Goal: Information Seeking & Learning: Learn about a topic

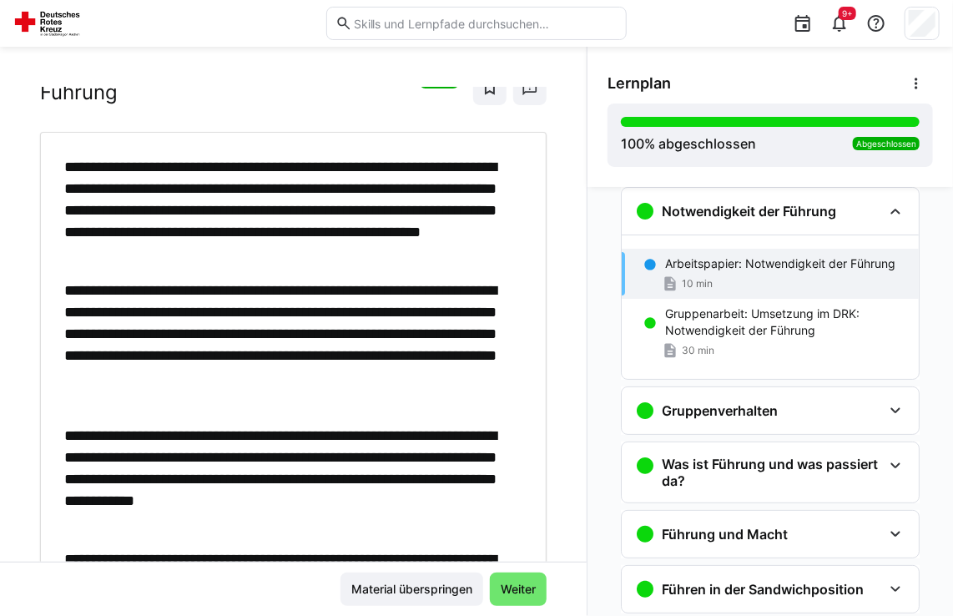
scroll to position [167, 0]
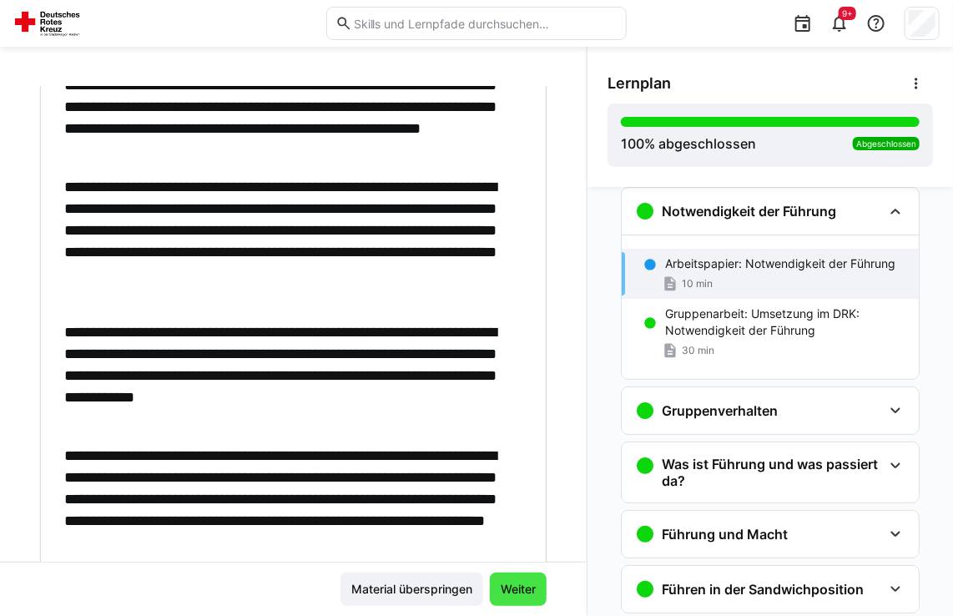
click at [514, 590] on span "Weiter" at bounding box center [518, 589] width 40 height 17
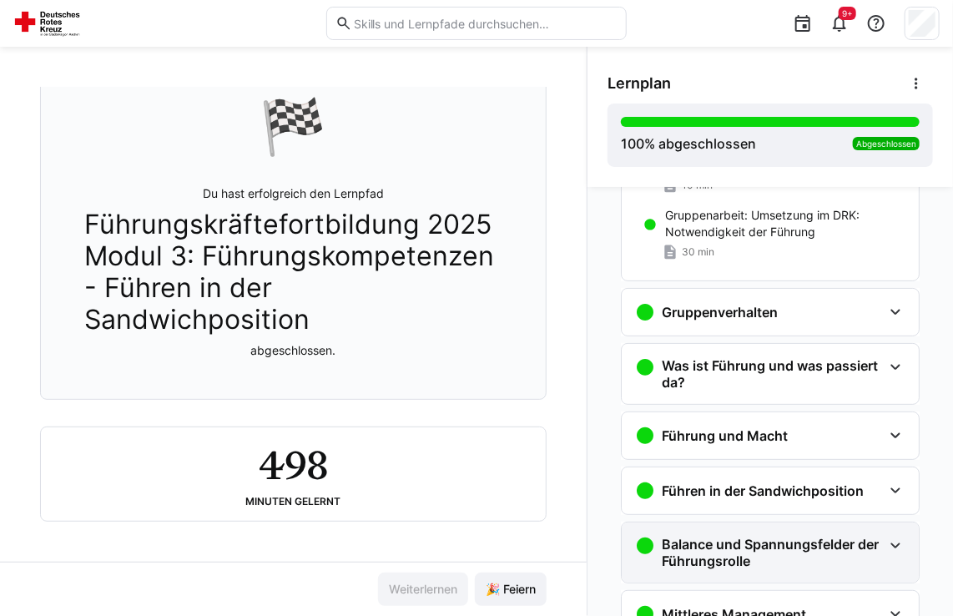
scroll to position [0, 0]
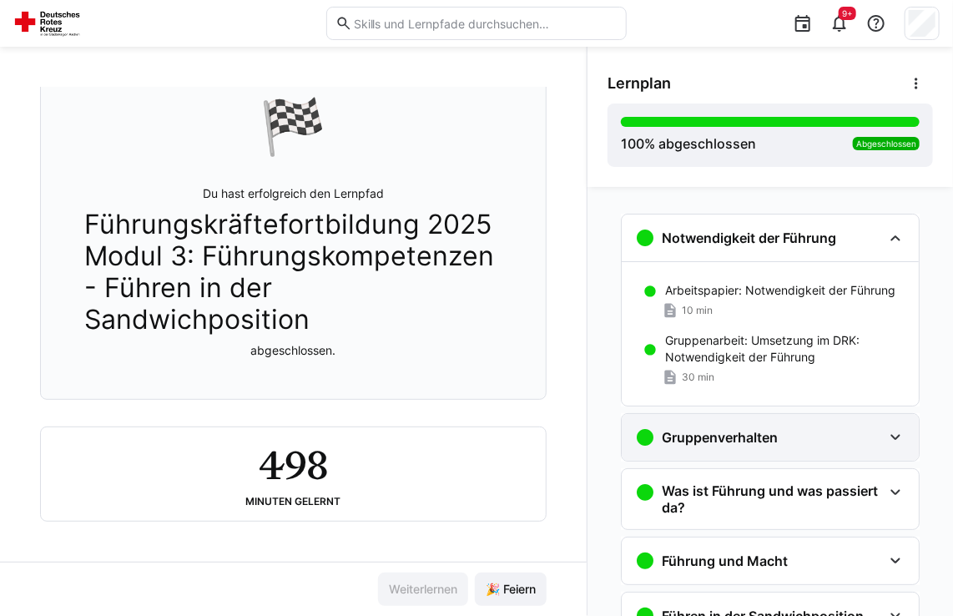
click at [707, 444] on h3 "Gruppenverhalten" at bounding box center [720, 437] width 116 height 17
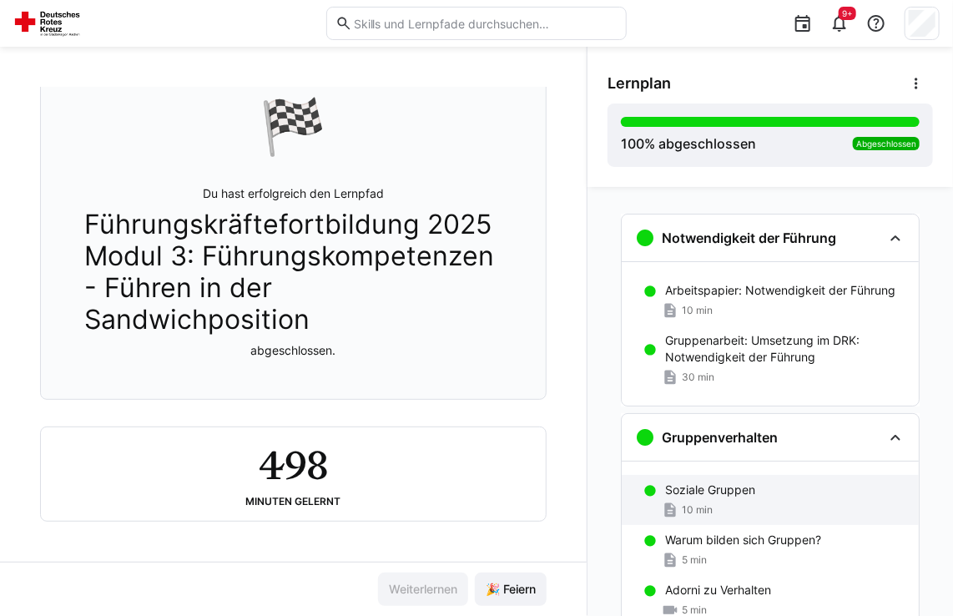
click at [725, 491] on p "Soziale Gruppen" at bounding box center [710, 489] width 90 height 17
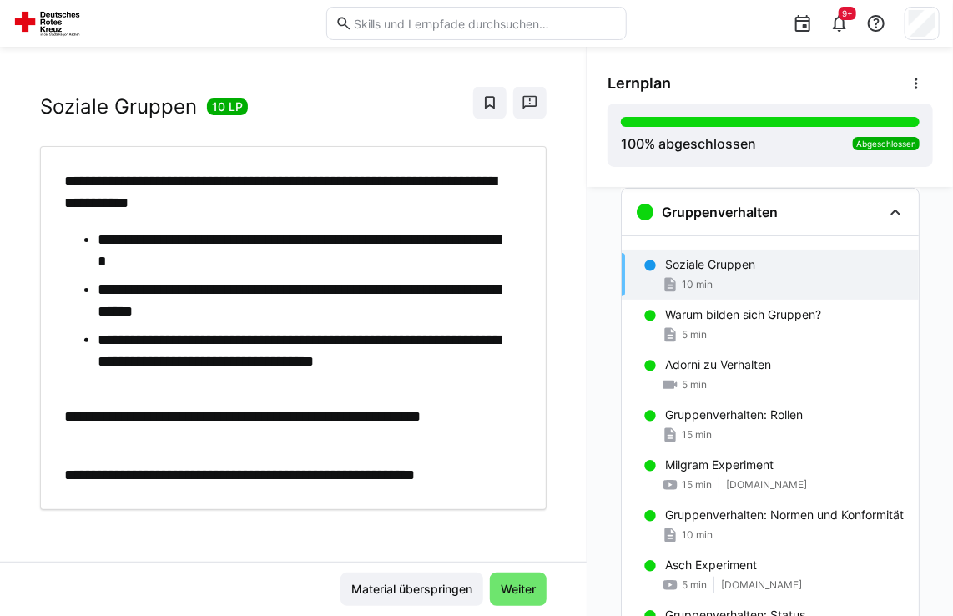
scroll to position [48, 0]
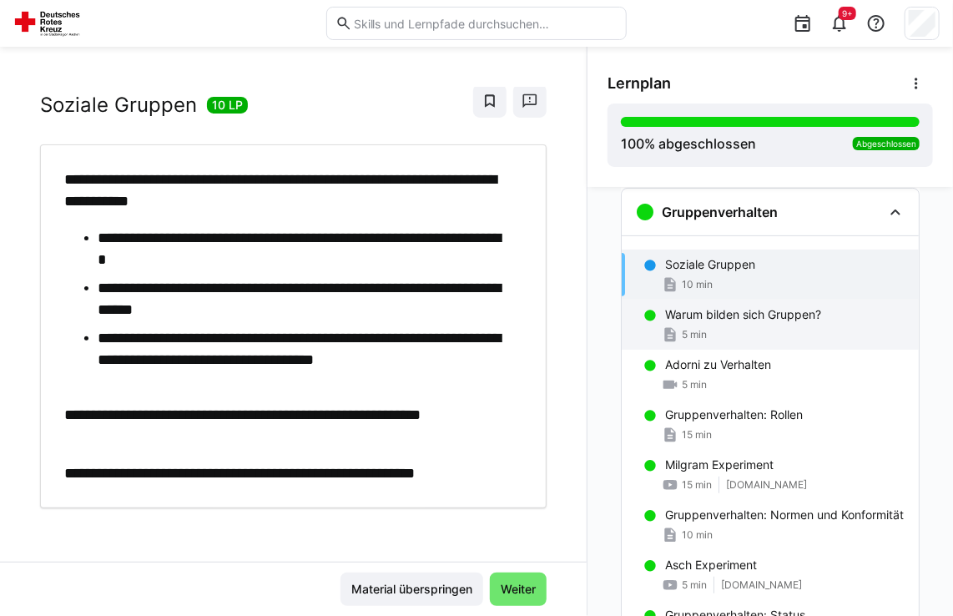
click at [686, 342] on div "Warum bilden sich Gruppen? 5 min" at bounding box center [770, 325] width 297 height 50
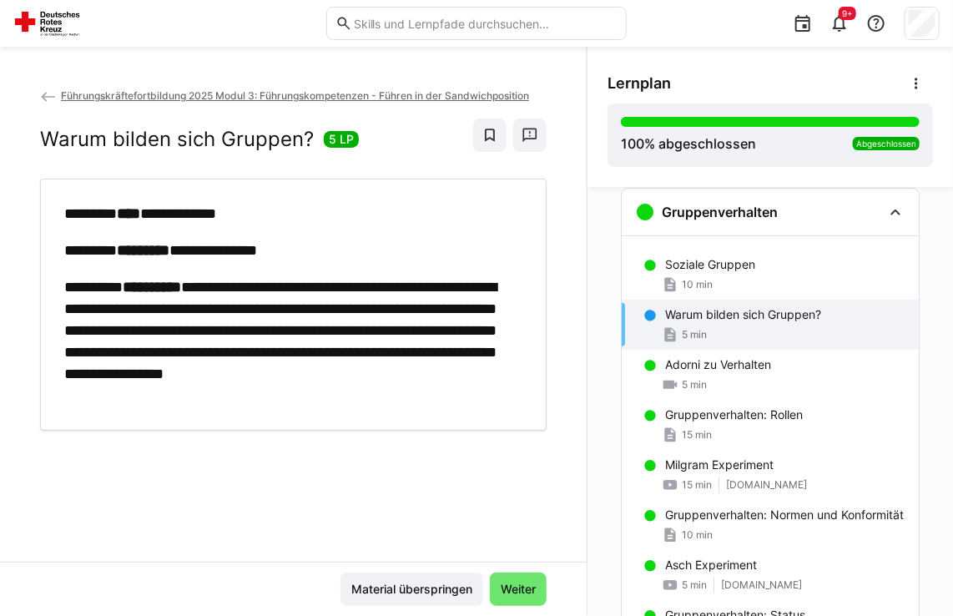
scroll to position [0, 0]
drag, startPoint x: 444, startPoint y: 171, endPoint x: 456, endPoint y: 225, distance: 55.5
click at [449, 188] on div "**********" at bounding box center [293, 305] width 506 height 252
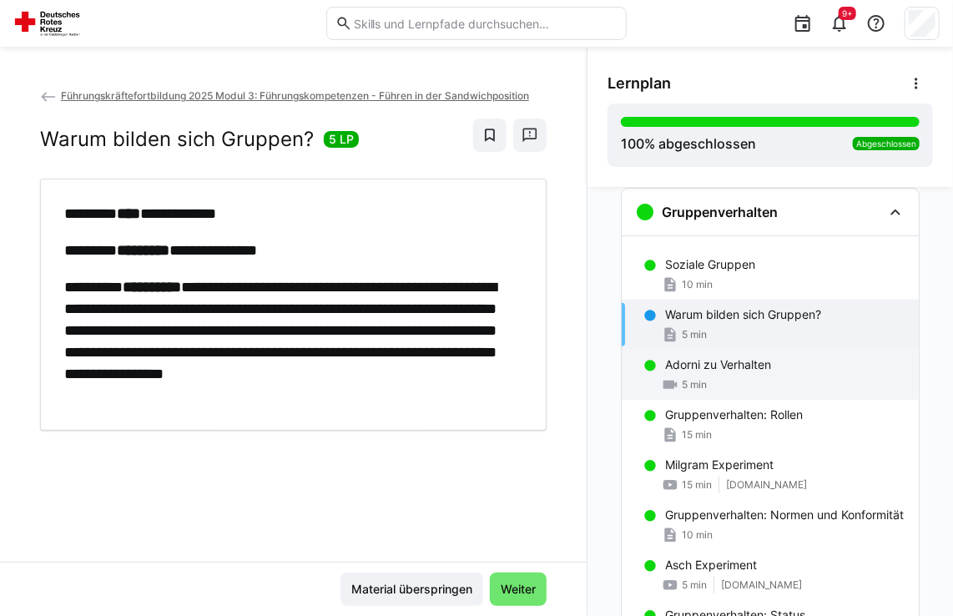
click at [687, 369] on p "Adorni zu Verhalten" at bounding box center [718, 364] width 106 height 17
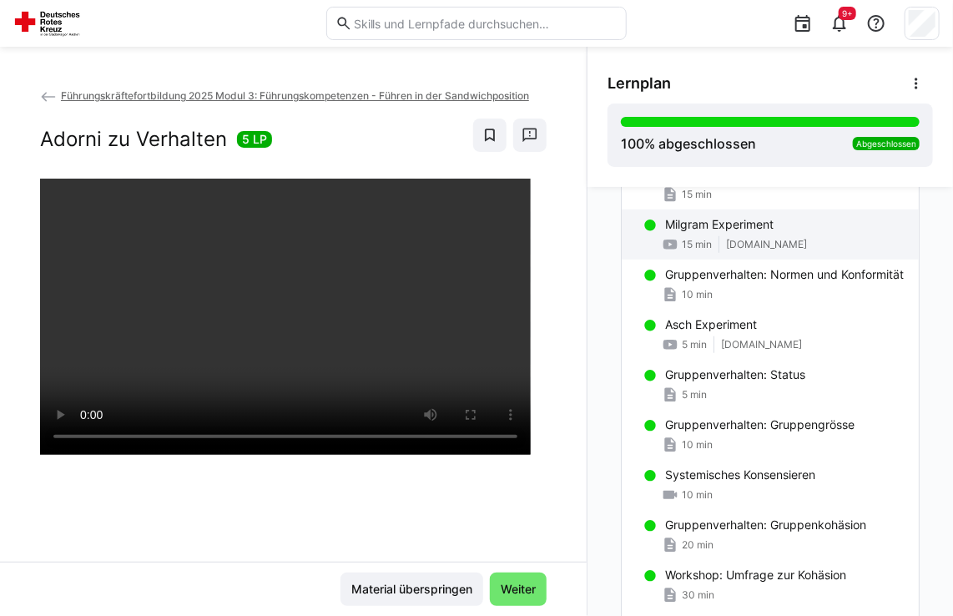
scroll to position [476, 0]
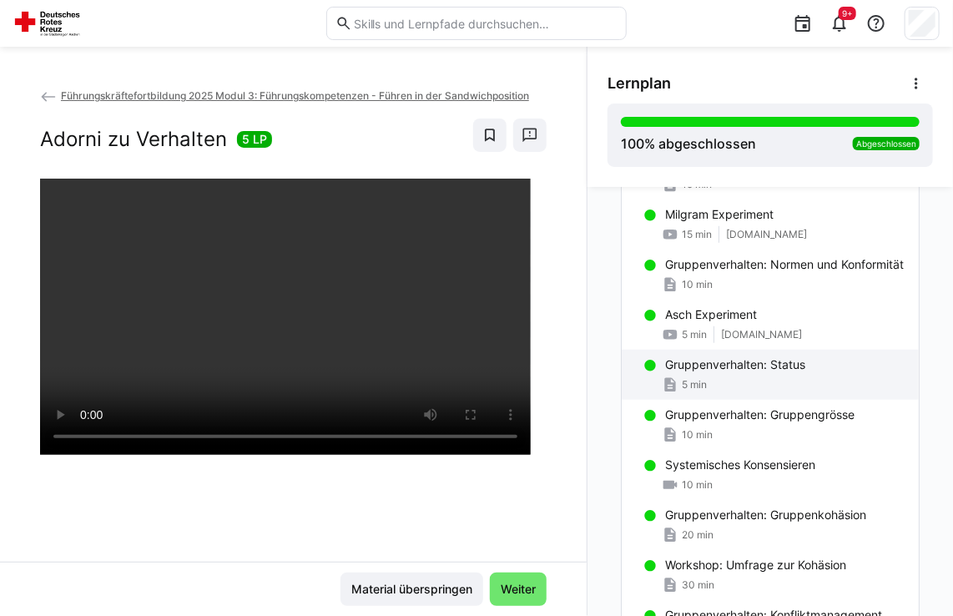
click at [687, 391] on span "5 min" at bounding box center [694, 384] width 25 height 13
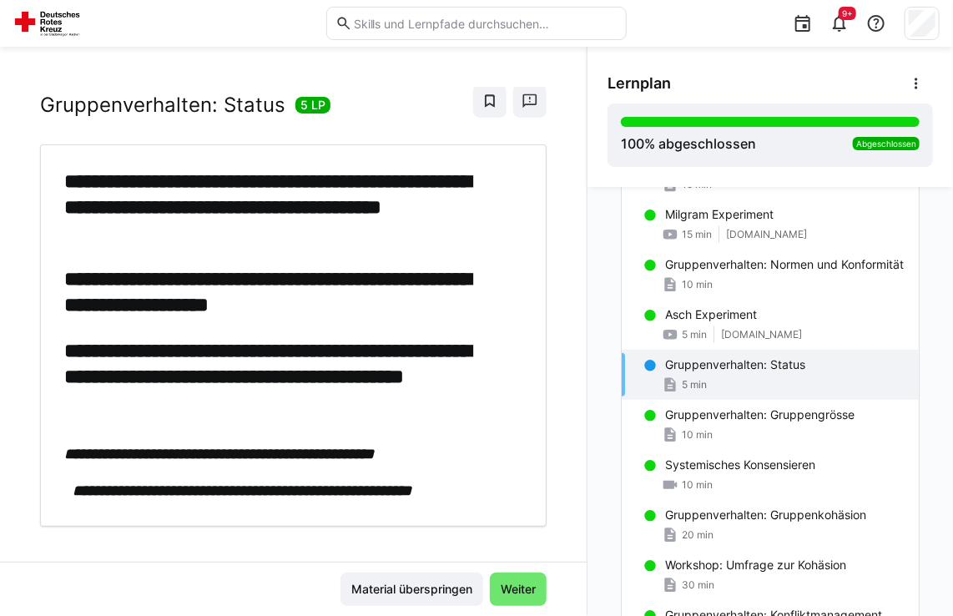
scroll to position [67, 0]
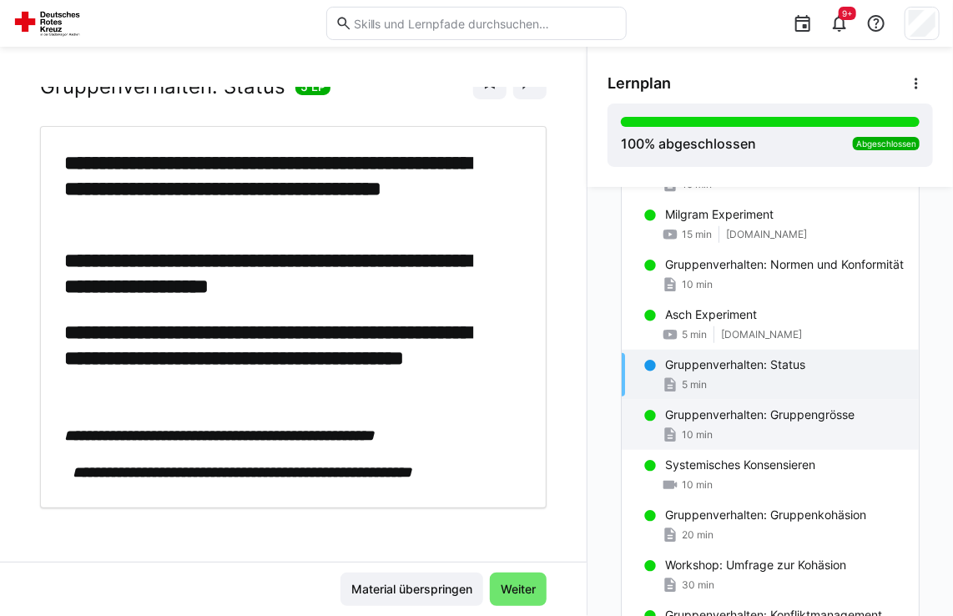
click at [727, 442] on div "10 min" at bounding box center [785, 434] width 240 height 17
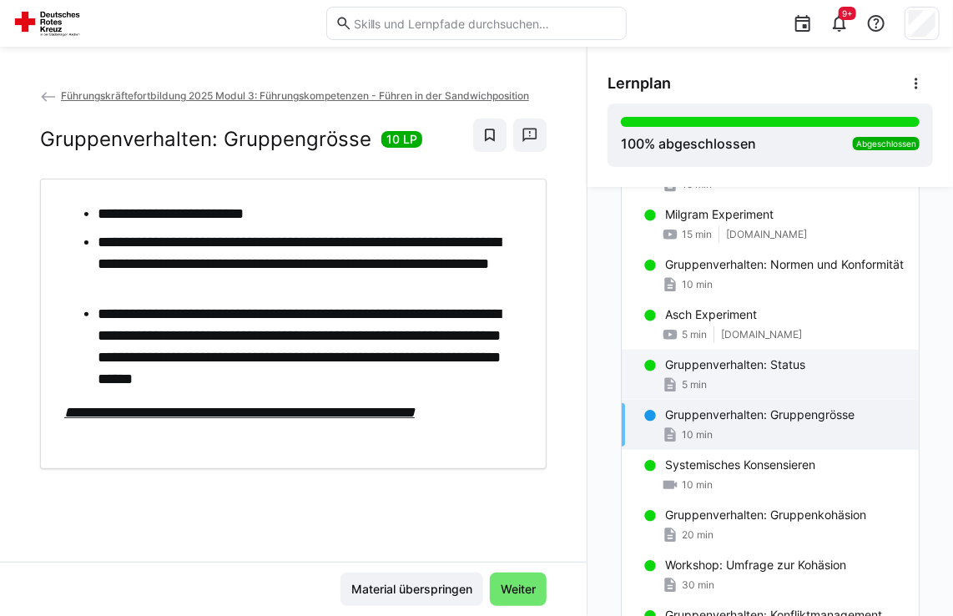
click at [726, 373] on p "Gruppenverhalten: Status" at bounding box center [735, 364] width 140 height 17
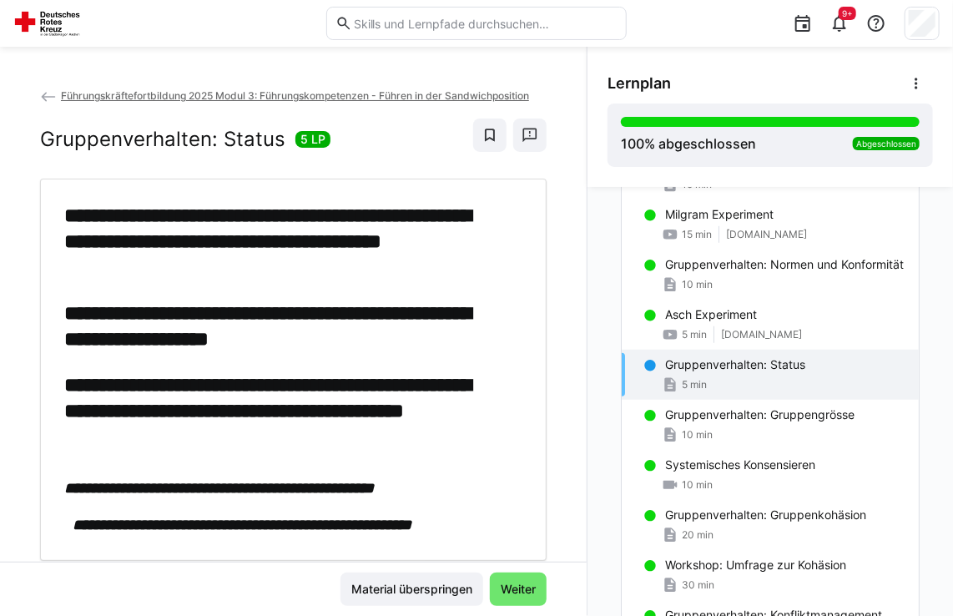
scroll to position [67, 0]
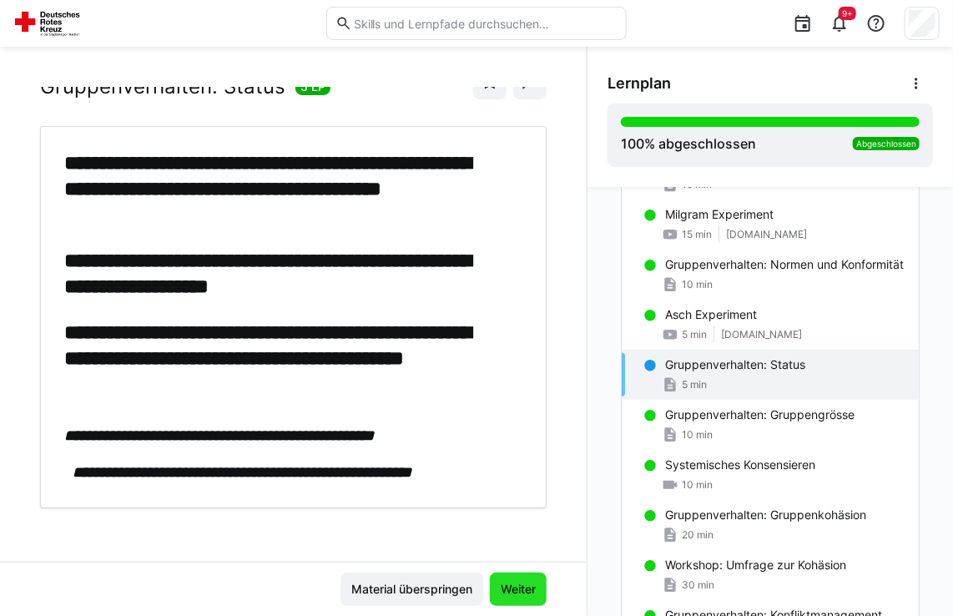
click at [507, 589] on span "Weiter" at bounding box center [518, 589] width 40 height 17
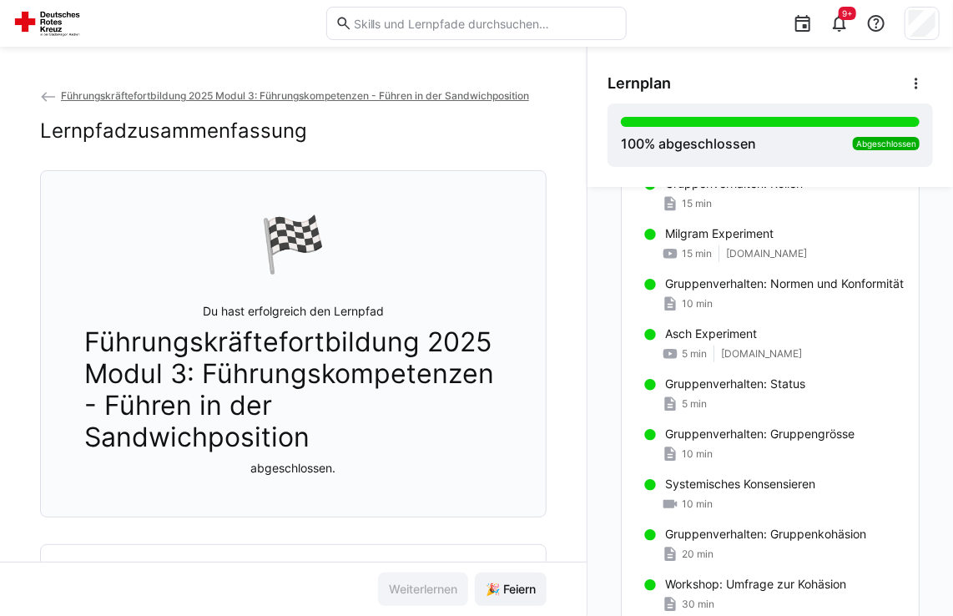
scroll to position [386, 0]
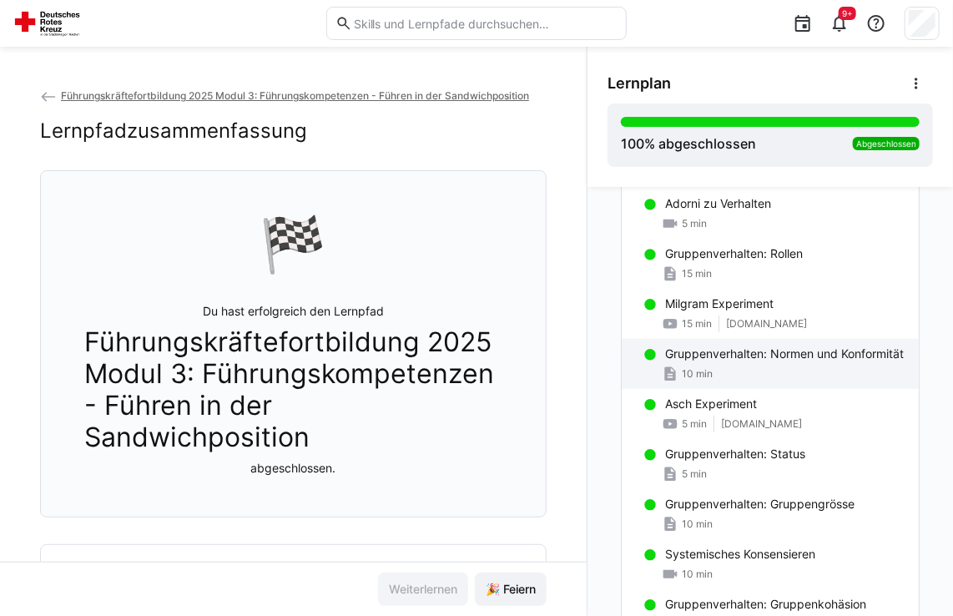
click at [698, 360] on p "Gruppenverhalten: Normen und Konformität" at bounding box center [784, 353] width 239 height 17
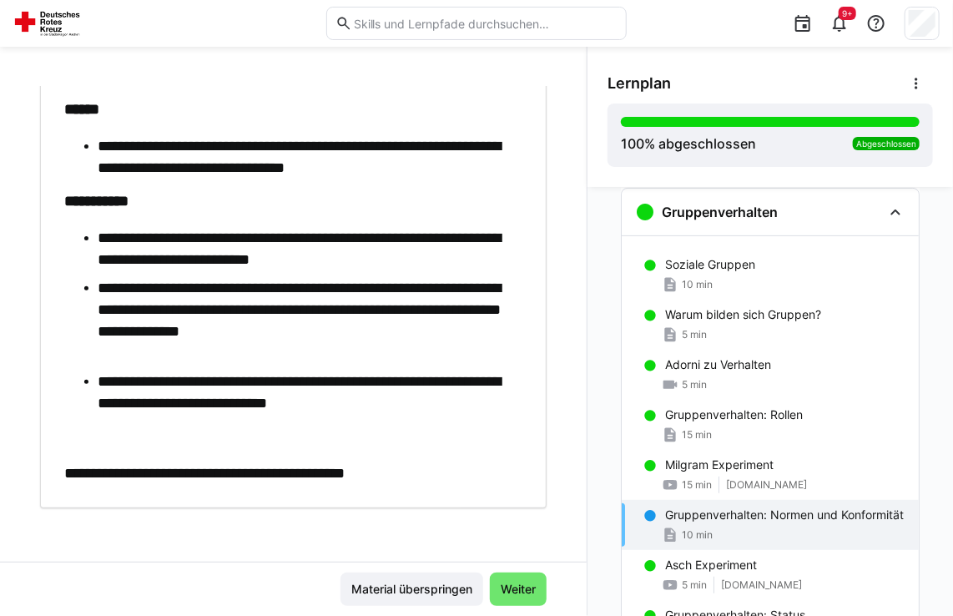
scroll to position [136, 0]
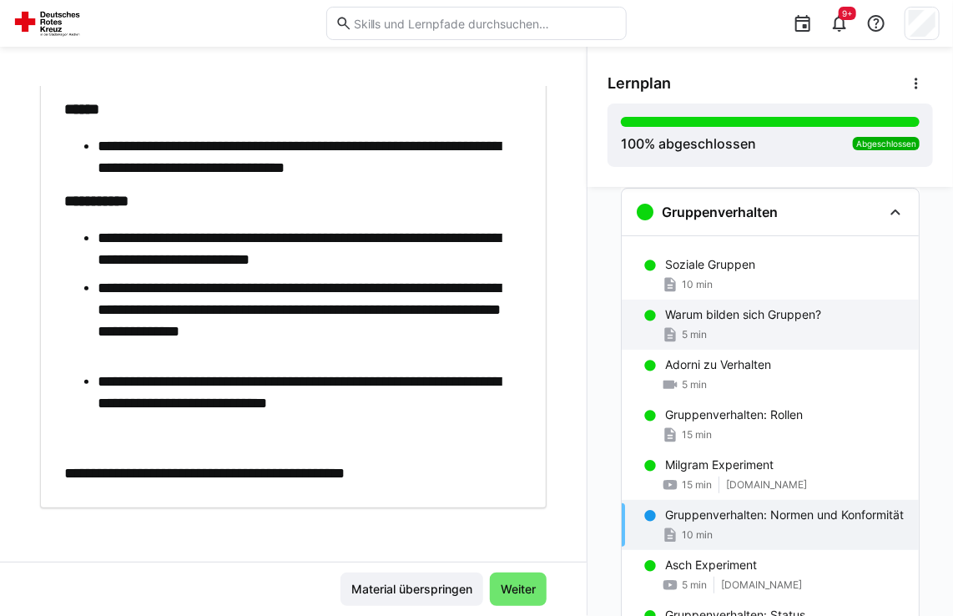
click at [682, 335] on span "5 min" at bounding box center [694, 334] width 25 height 13
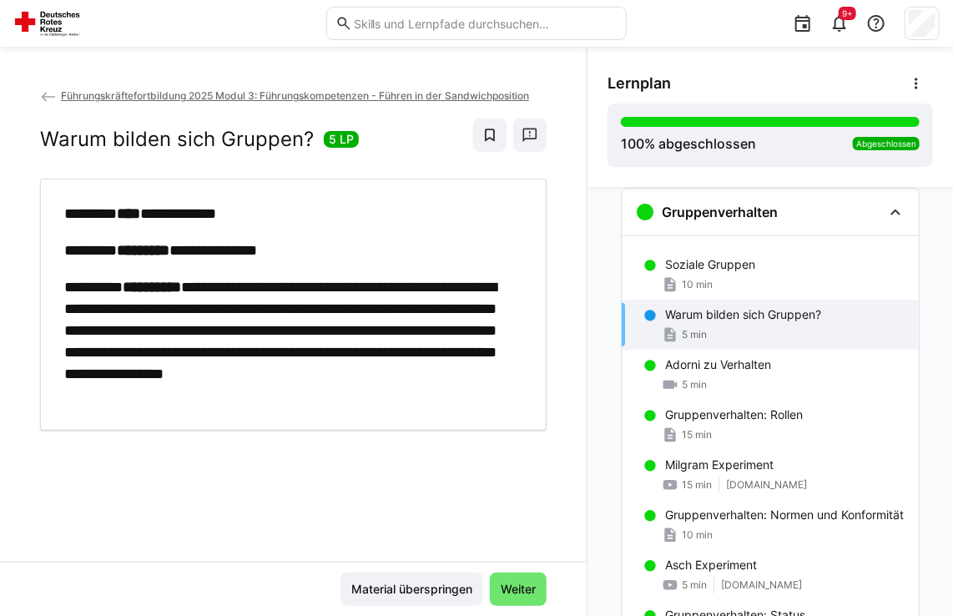
scroll to position [0, 0]
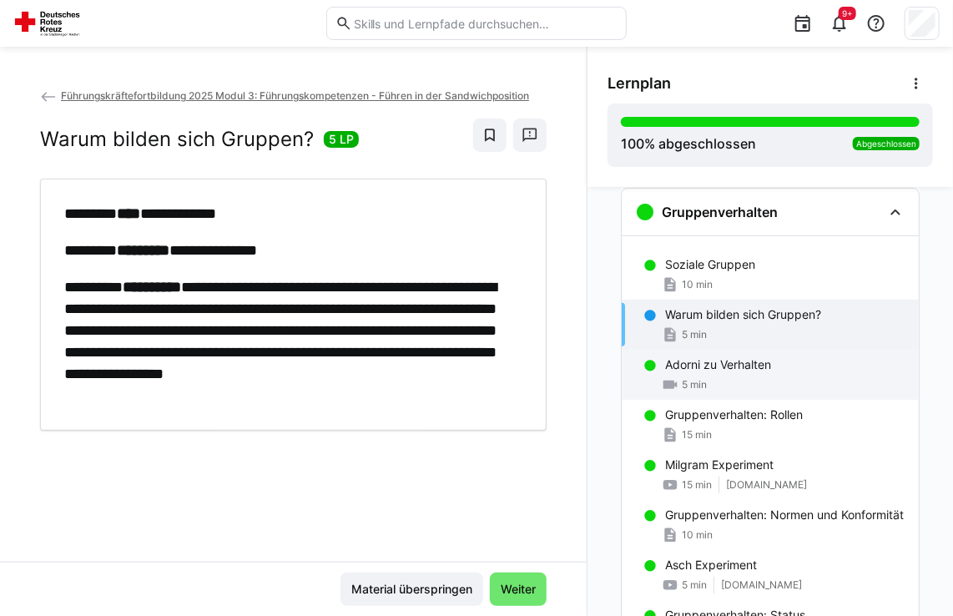
click at [708, 364] on p "Adorni zu Verhalten" at bounding box center [718, 364] width 106 height 17
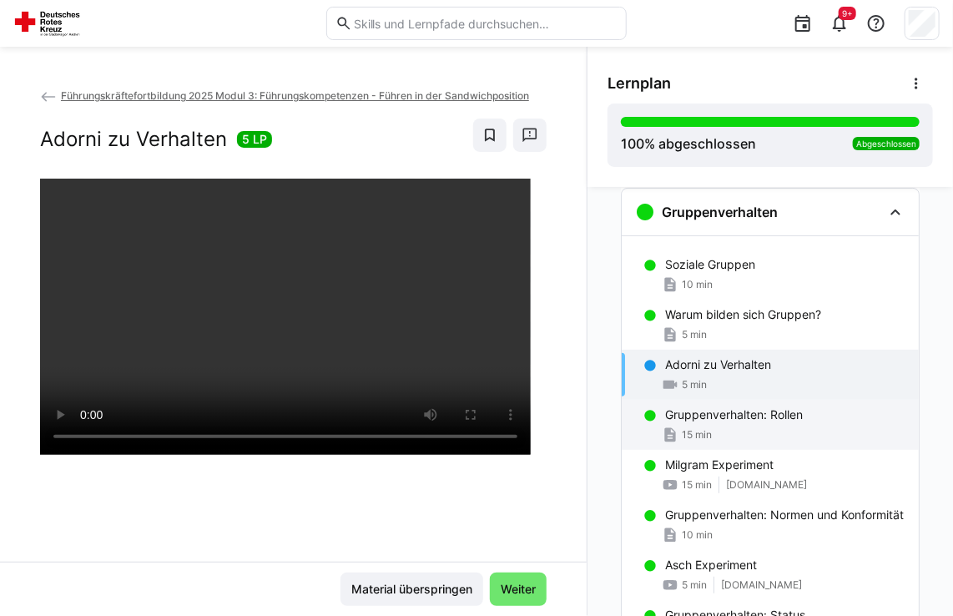
scroll to position [392, 0]
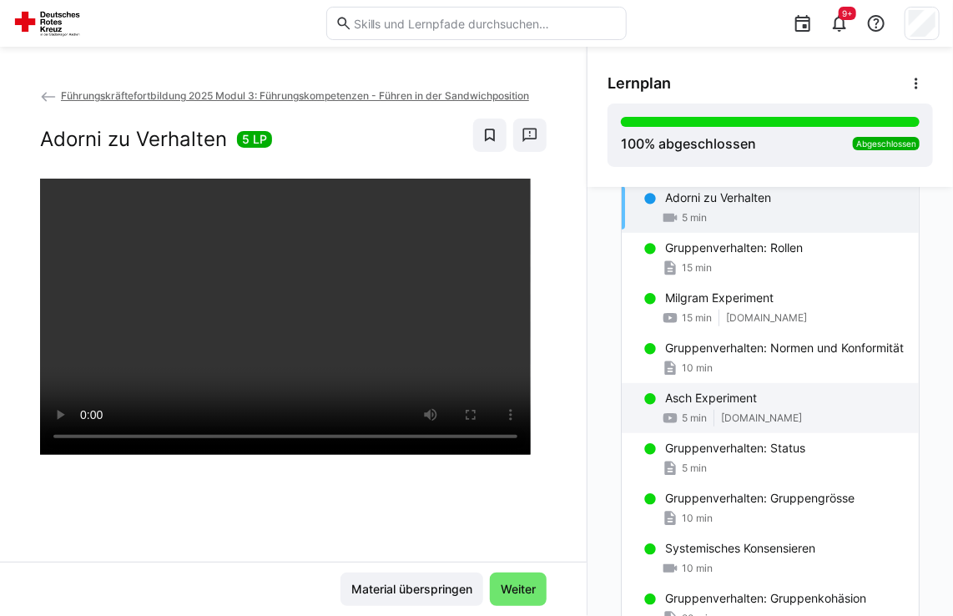
click at [705, 406] on p "Asch Experiment" at bounding box center [711, 398] width 92 height 17
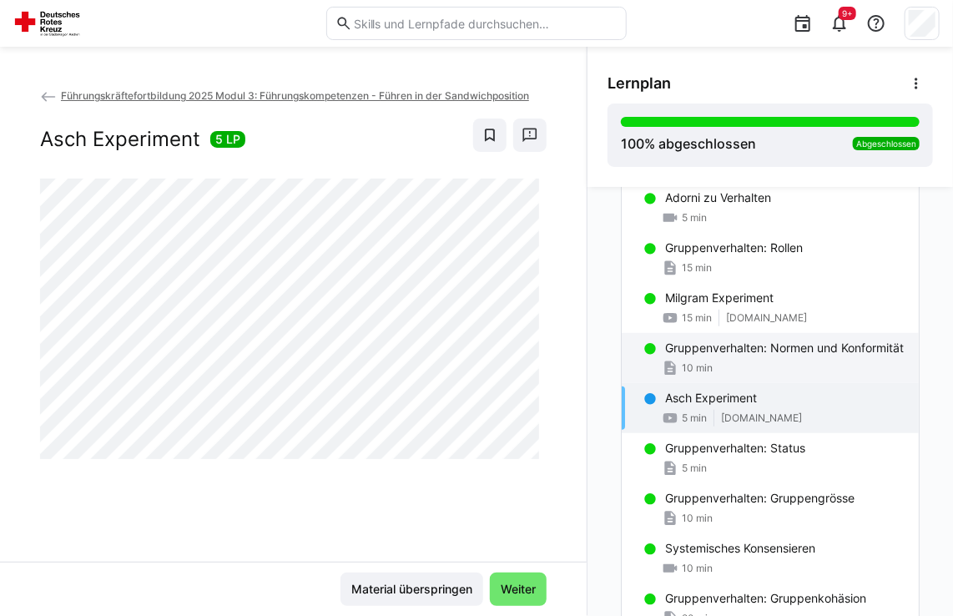
click at [697, 356] on p "Gruppenverhalten: Normen und Konformität" at bounding box center [784, 348] width 239 height 17
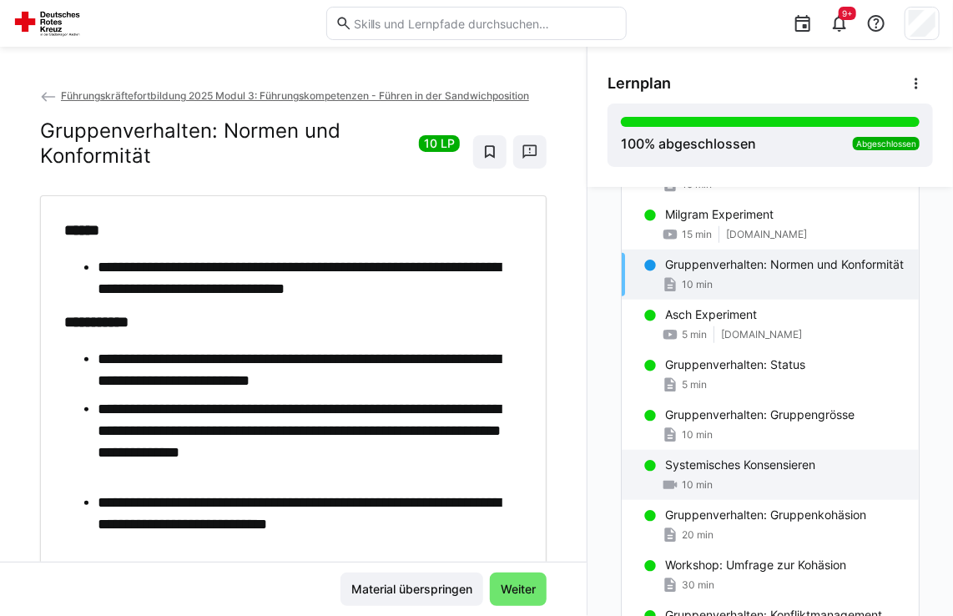
scroll to position [559, 0]
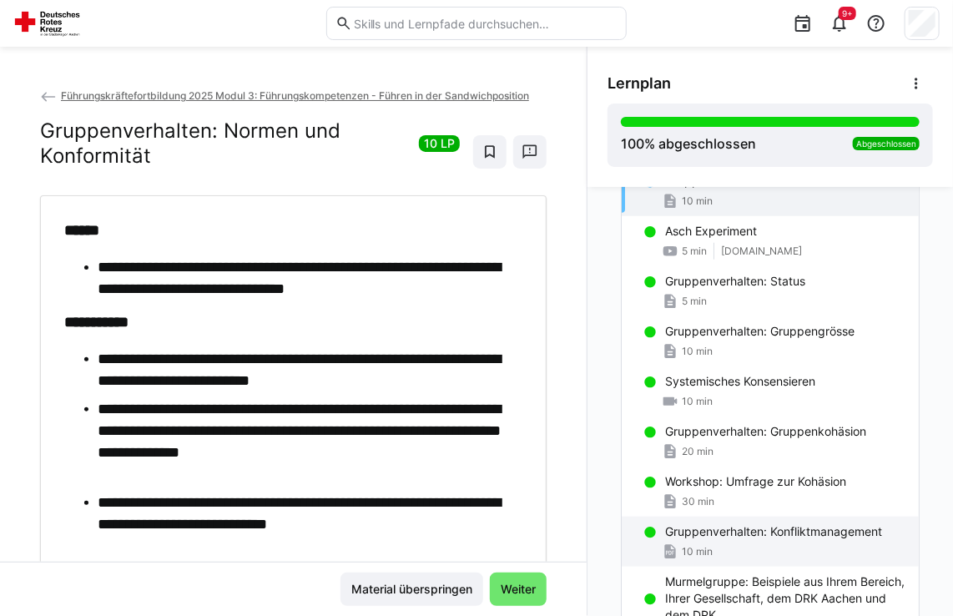
click at [714, 560] on div "10 min" at bounding box center [785, 551] width 240 height 17
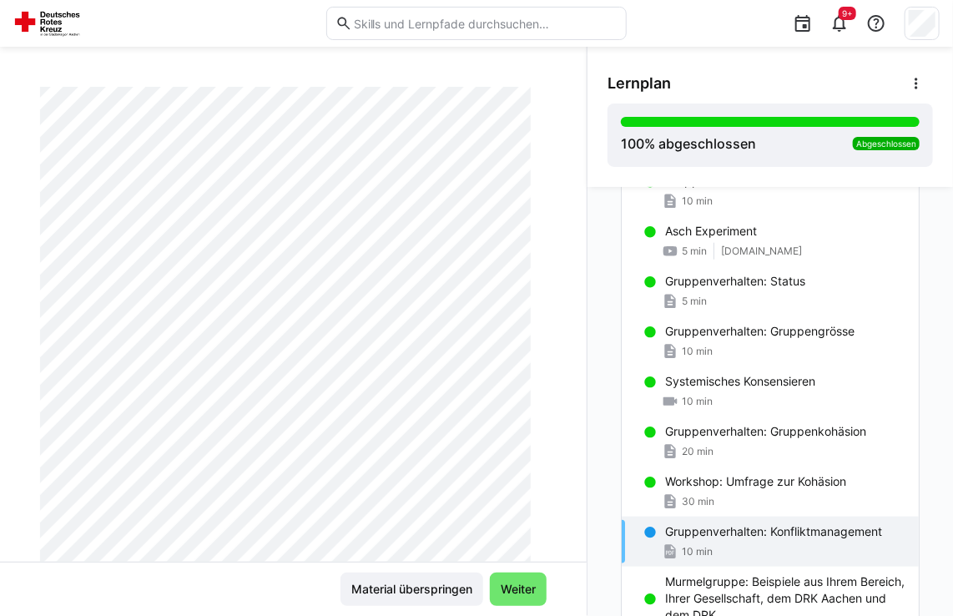
scroll to position [0, 0]
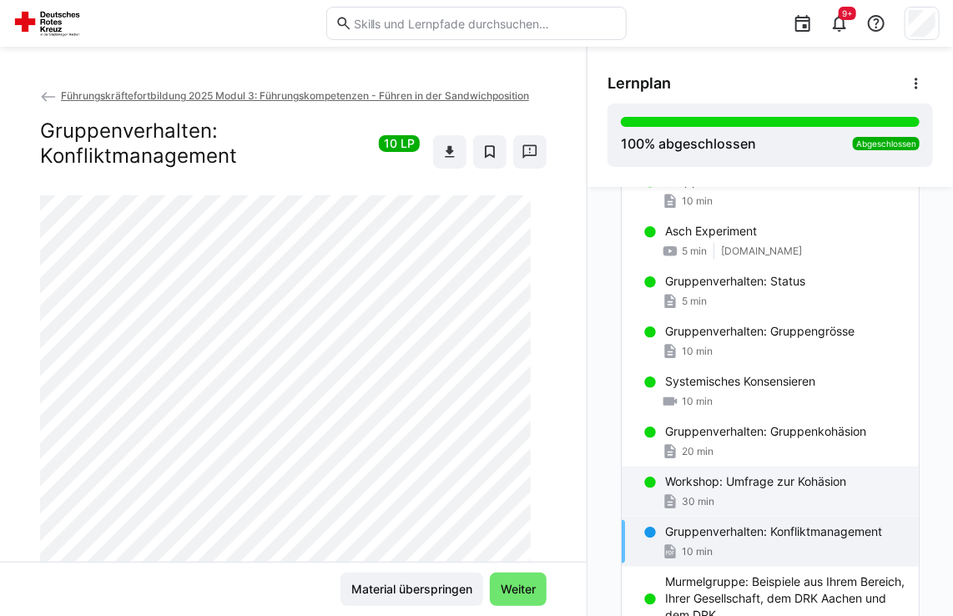
click at [680, 490] on p "Workshop: Umfrage zur Kohäsion" at bounding box center [755, 481] width 181 height 17
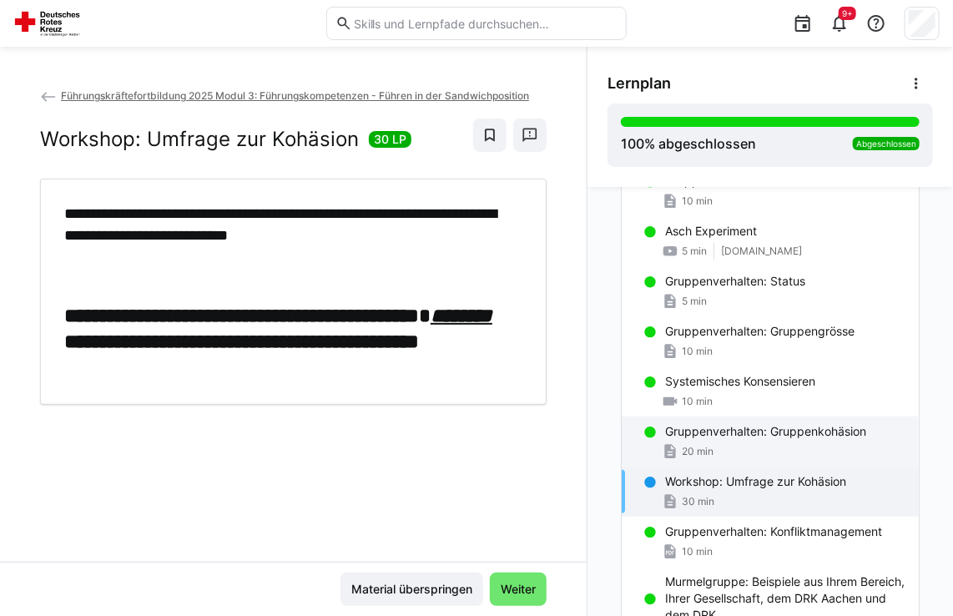
click at [682, 458] on span "20 min" at bounding box center [698, 451] width 32 height 13
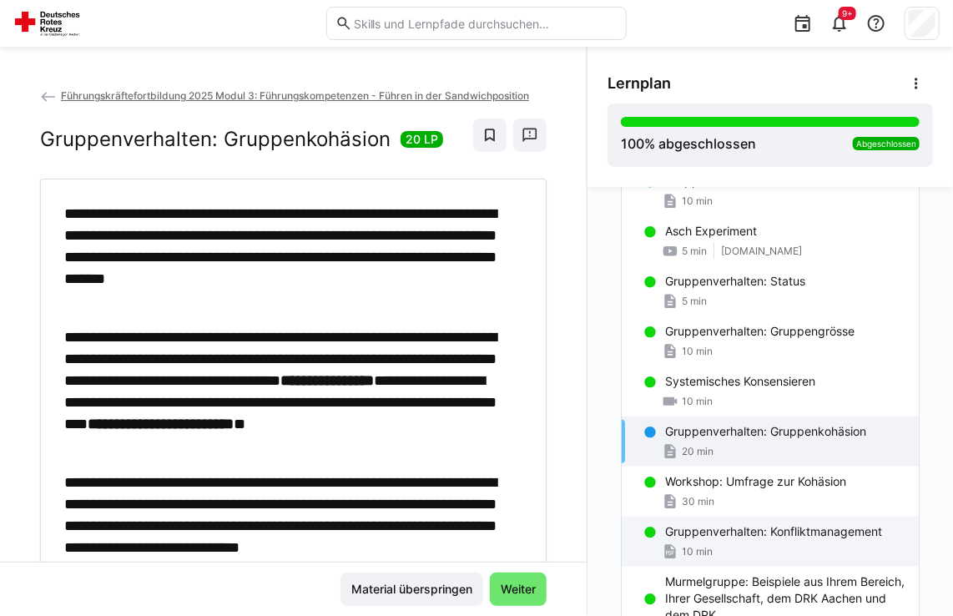
click at [687, 540] on p "Gruppenverhalten: Konfliktmanagement" at bounding box center [773, 531] width 217 height 17
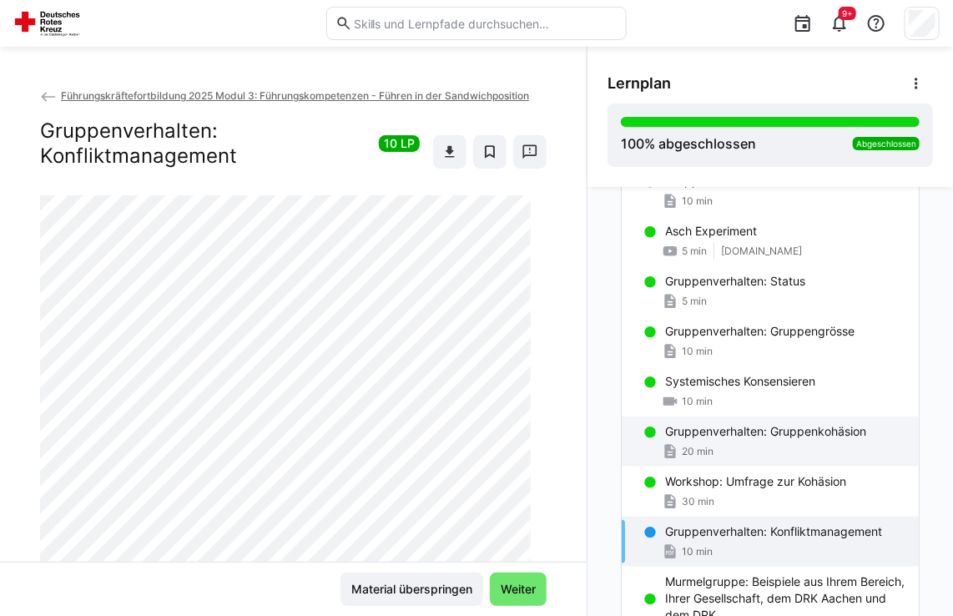
click at [731, 440] on p "Gruppenverhalten: Gruppenkohäsion" at bounding box center [765, 431] width 201 height 17
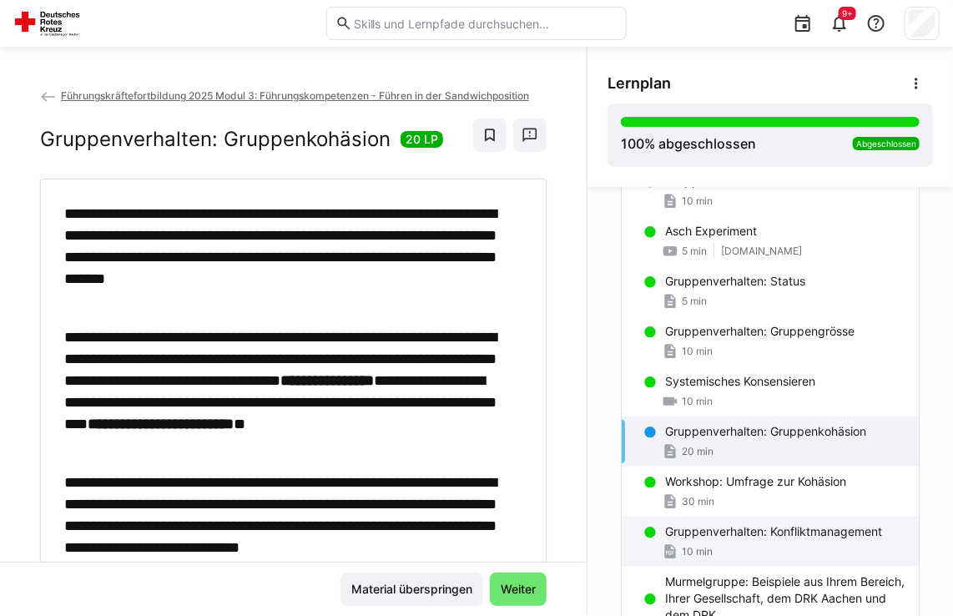
click at [724, 540] on p "Gruppenverhalten: Konfliktmanagement" at bounding box center [773, 531] width 217 height 17
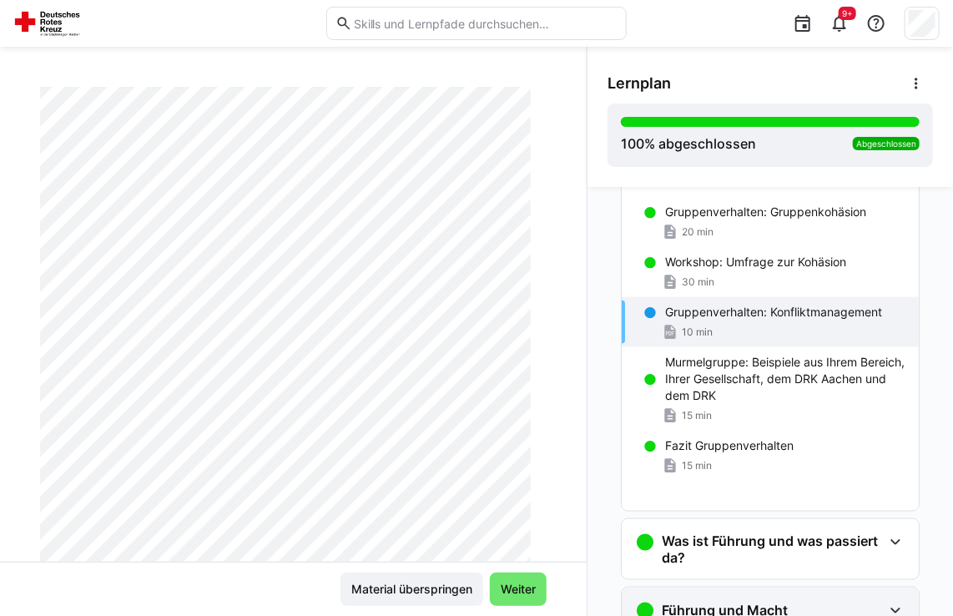
scroll to position [809, 0]
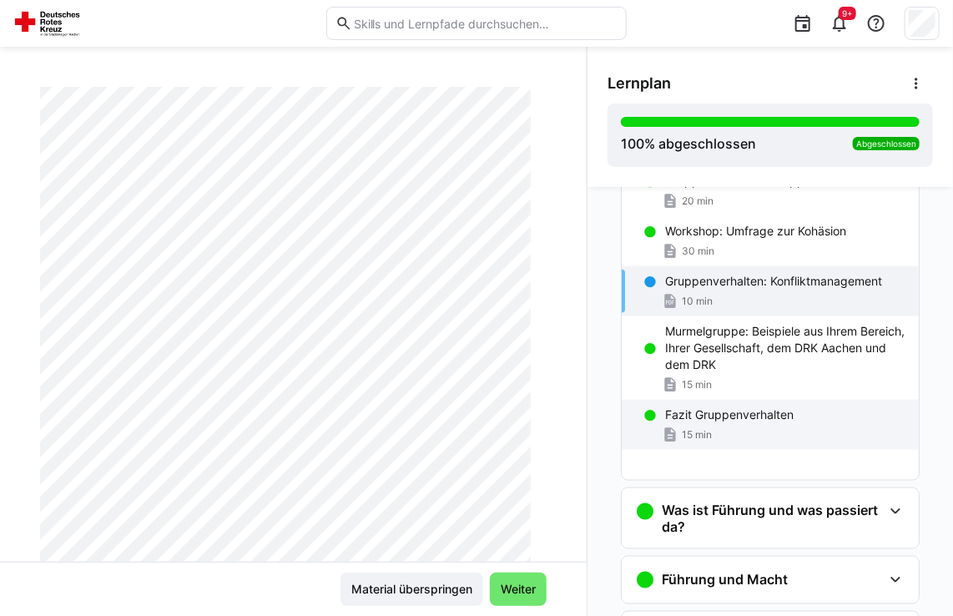
click at [719, 442] on div "15 min" at bounding box center [785, 434] width 240 height 17
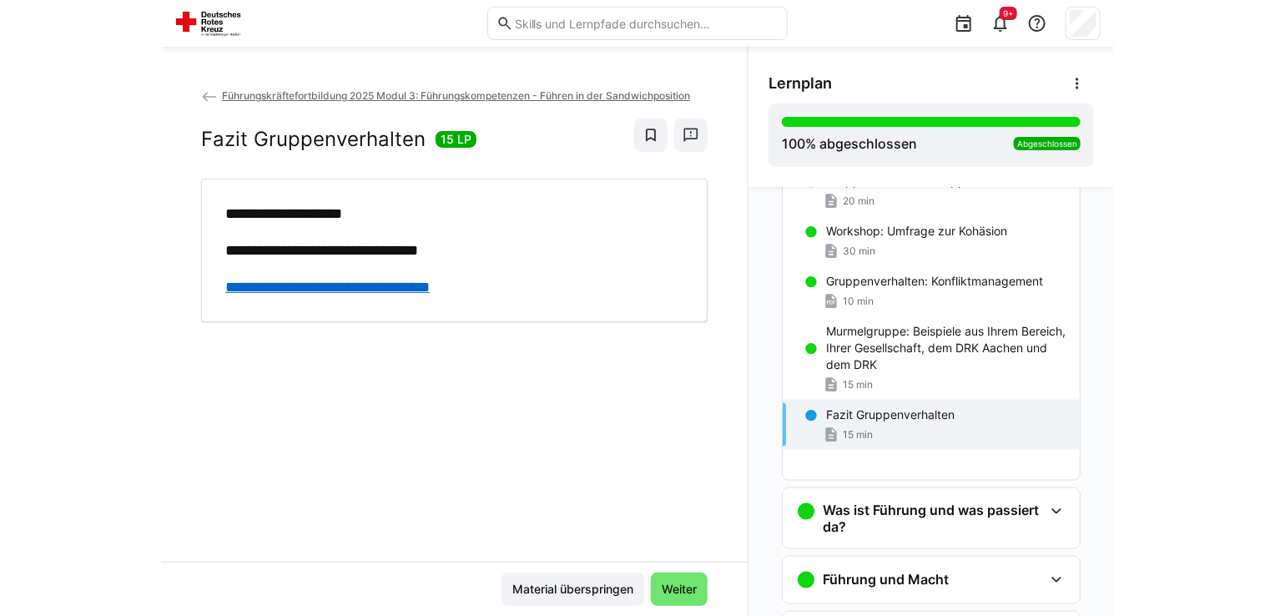
scroll to position [0, 0]
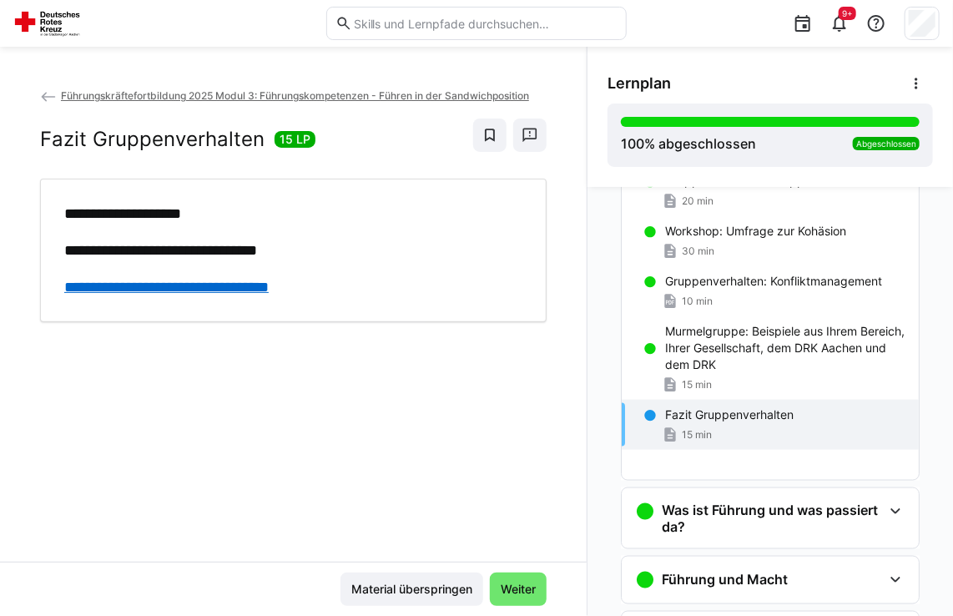
click at [216, 281] on link "**********" at bounding box center [166, 286] width 204 height 15
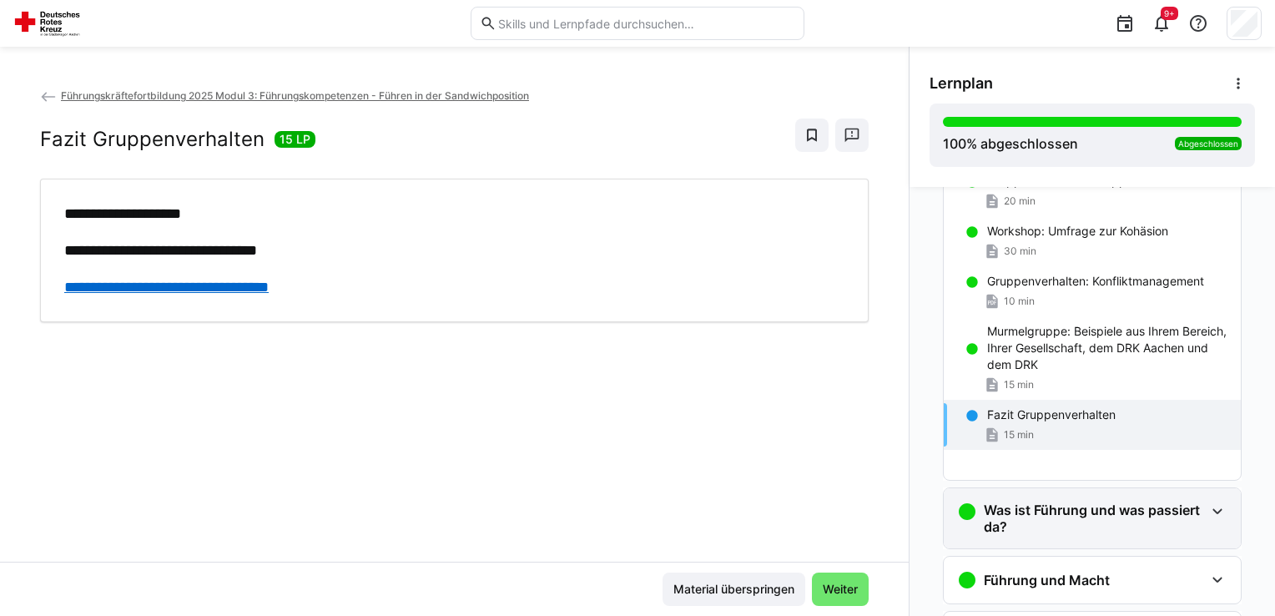
click at [952, 520] on h3 "Was ist Führung und was passiert da?" at bounding box center [1094, 517] width 220 height 33
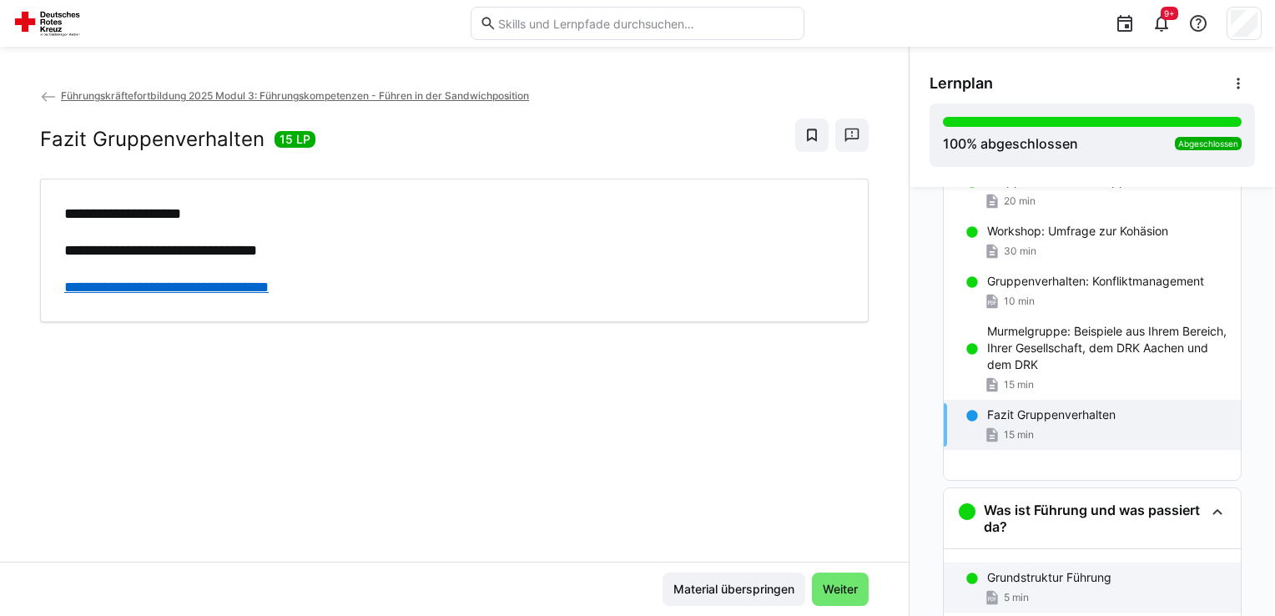
click at [952, 585] on div "Grundstruktur Führung 5 min" at bounding box center [1092, 587] width 297 height 50
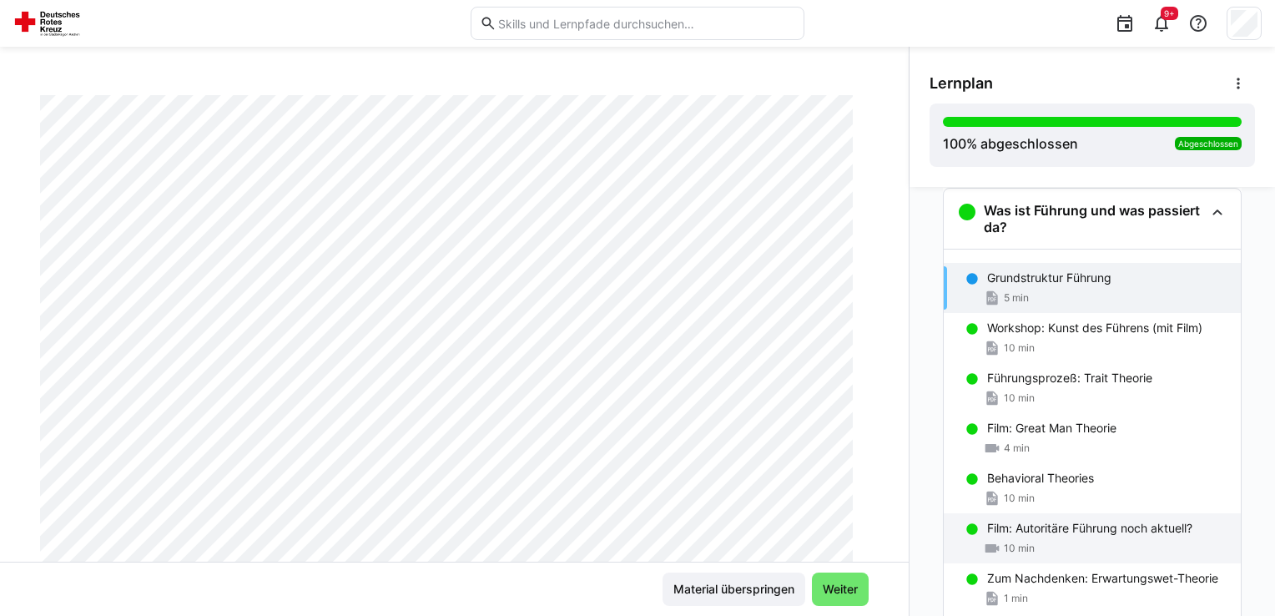
scroll to position [250, 0]
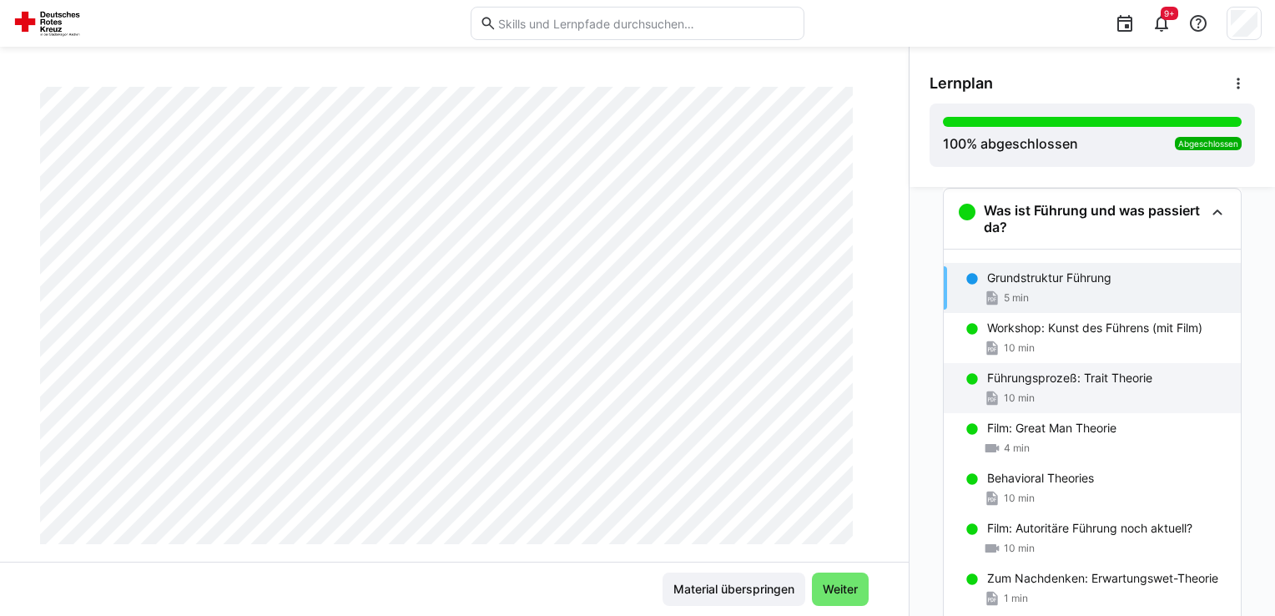
click at [952, 390] on div "10 min" at bounding box center [1107, 398] width 240 height 17
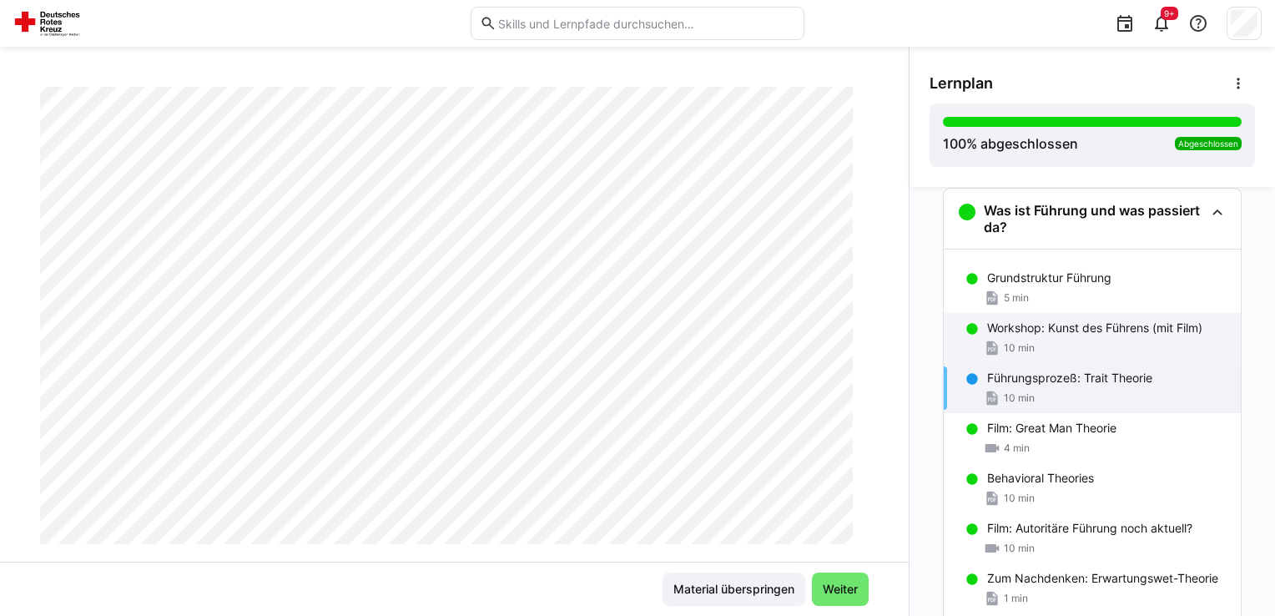
click at [952, 355] on div "Workshop: Kunst des Führens (mit Film) 10 min" at bounding box center [1092, 338] width 297 height 50
click at [952, 400] on div "10 min" at bounding box center [1107, 398] width 240 height 17
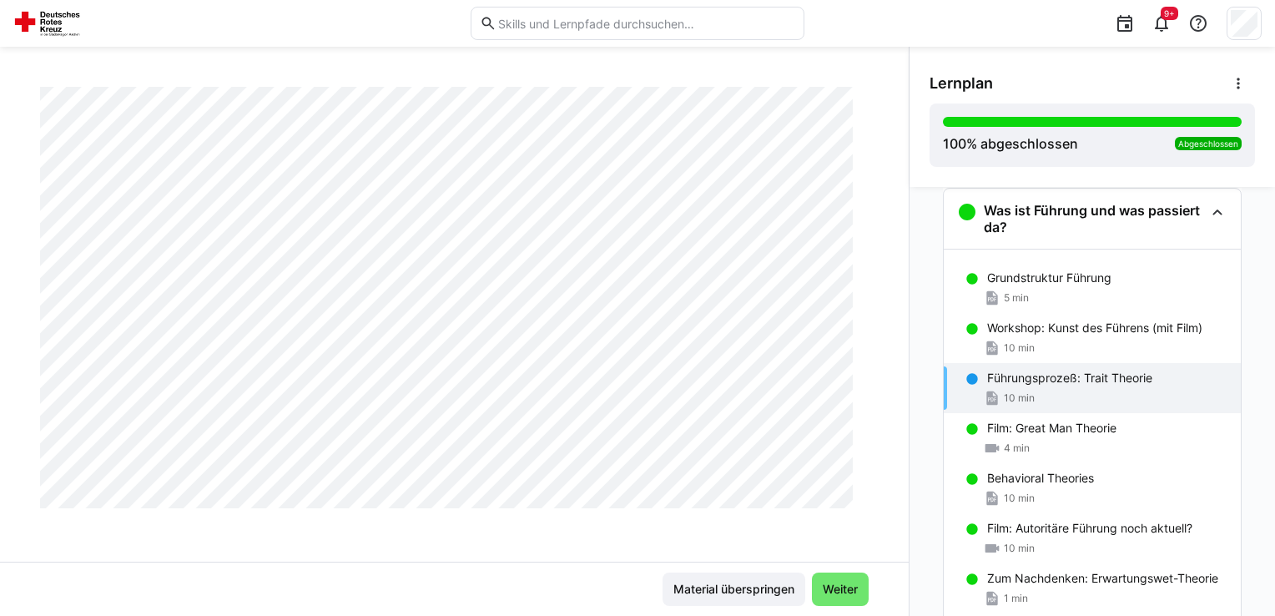
scroll to position [1362, 0]
